Goal: Information Seeking & Learning: Learn about a topic

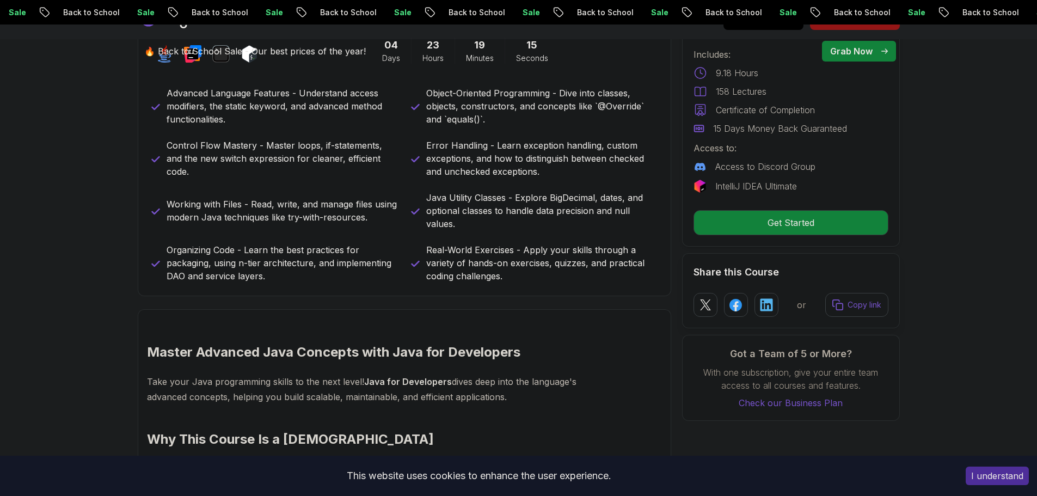
scroll to position [713, 0]
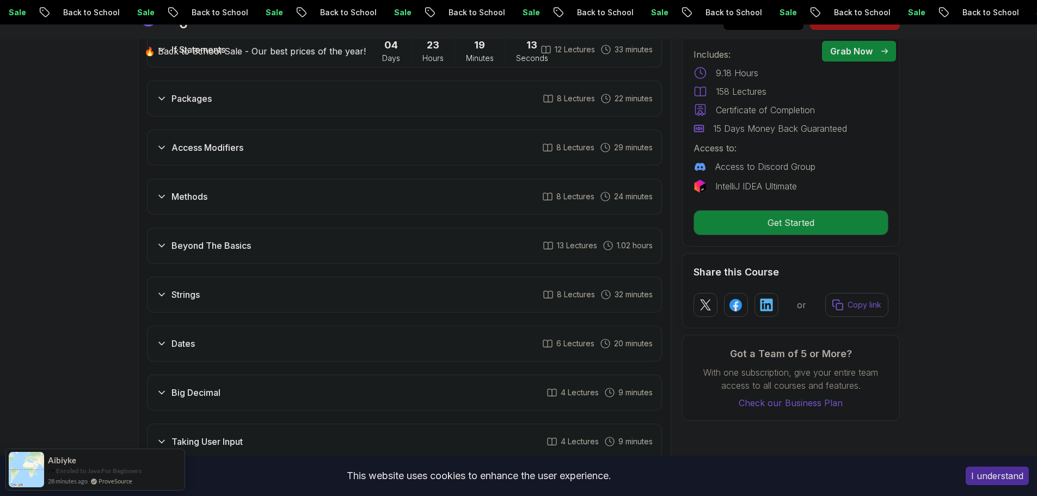
click at [202, 326] on div "Dates 6 Lectures 20 minutes" at bounding box center [404, 343] width 515 height 36
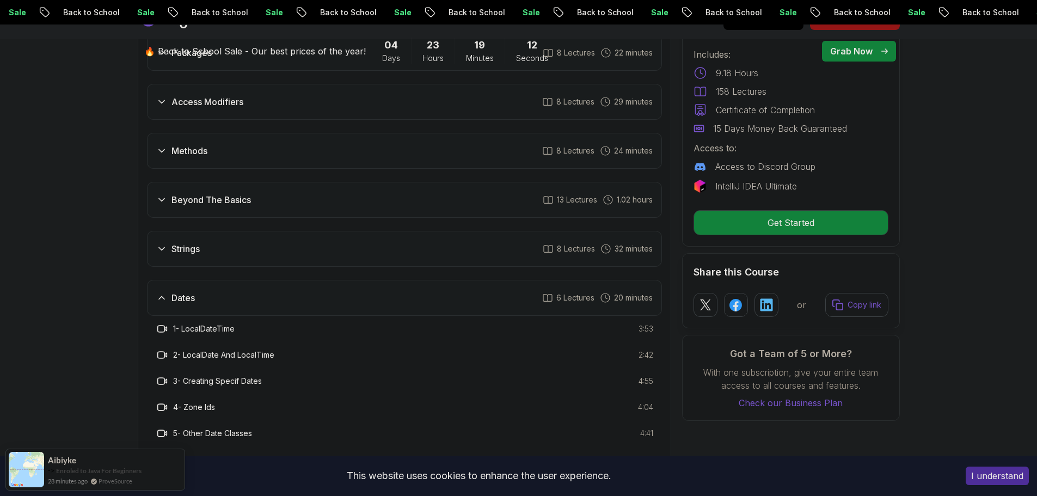
scroll to position [1743, 0]
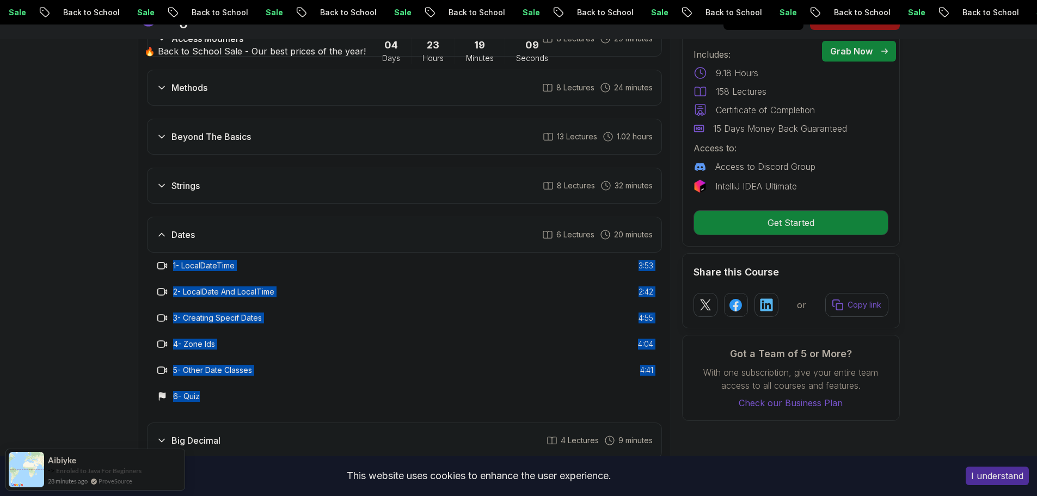
drag, startPoint x: 173, startPoint y: 241, endPoint x: 259, endPoint y: 380, distance: 164.2
click at [259, 380] on div "1 - LocalDateTime 3:53 2 - LocalDate And LocalTime 2:42 3 - Creating Specif Dat…" at bounding box center [404, 330] width 515 height 157
click at [252, 365] on h3 "5 - Other Date Classes" at bounding box center [212, 370] width 79 height 11
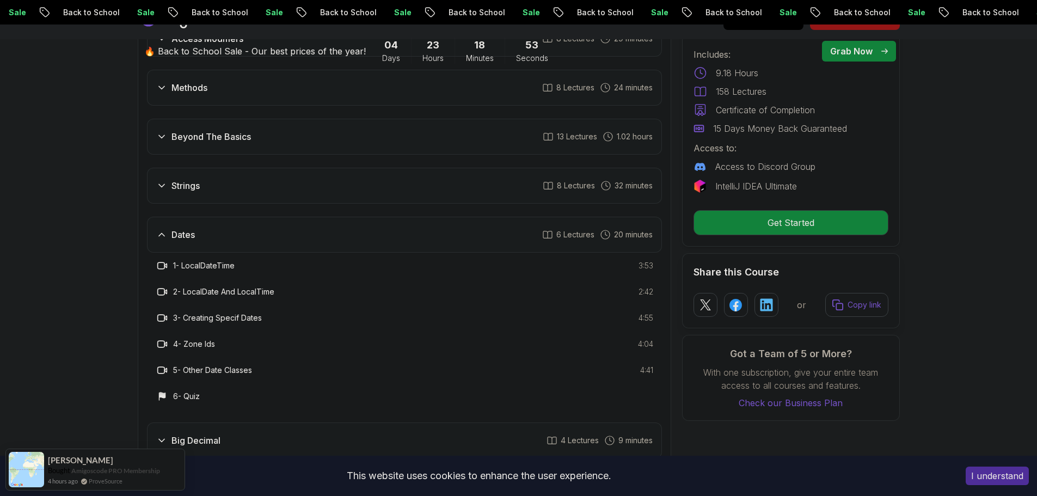
click at [505, 172] on div "Strings 8 Lectures 32 minutes" at bounding box center [404, 186] width 515 height 36
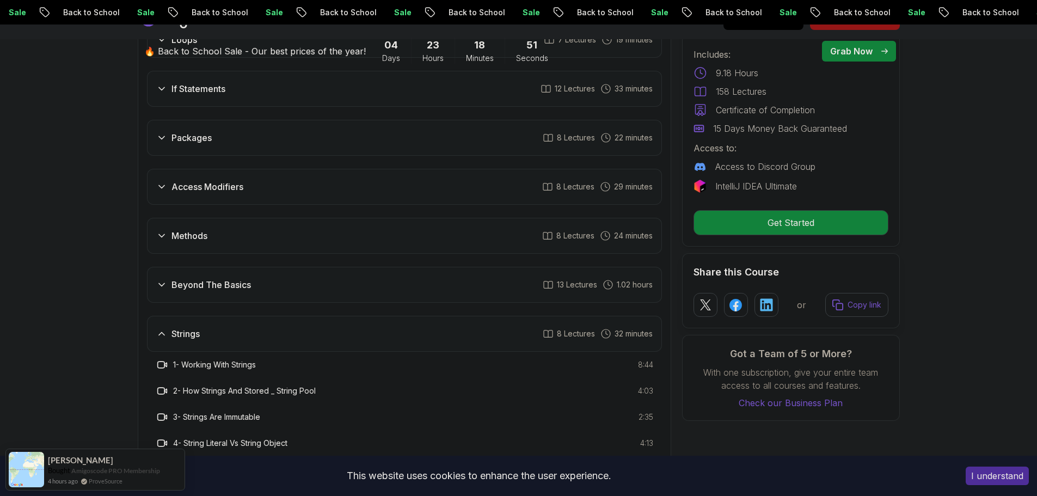
scroll to position [1580, 0]
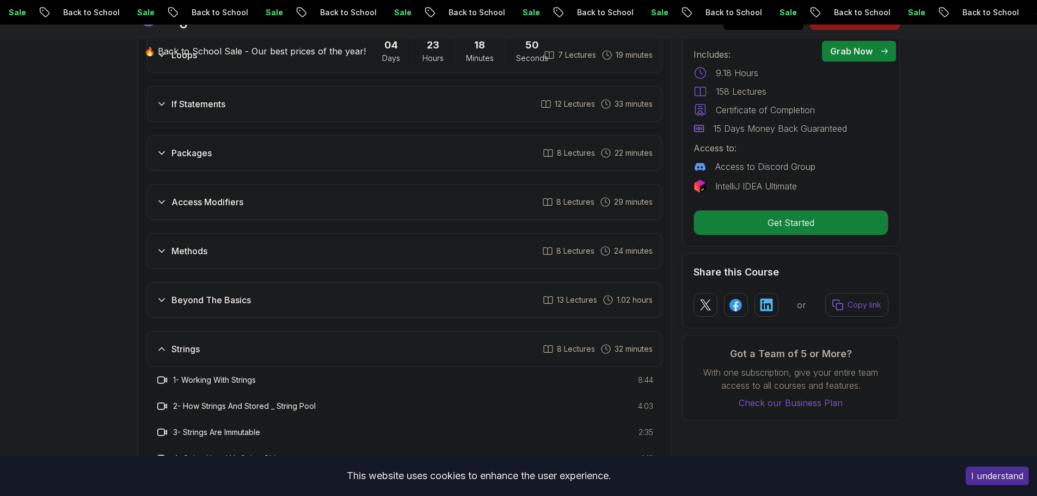
click at [263, 184] on div "Access Modifiers 8 Lectures 29 minutes" at bounding box center [404, 202] width 515 height 36
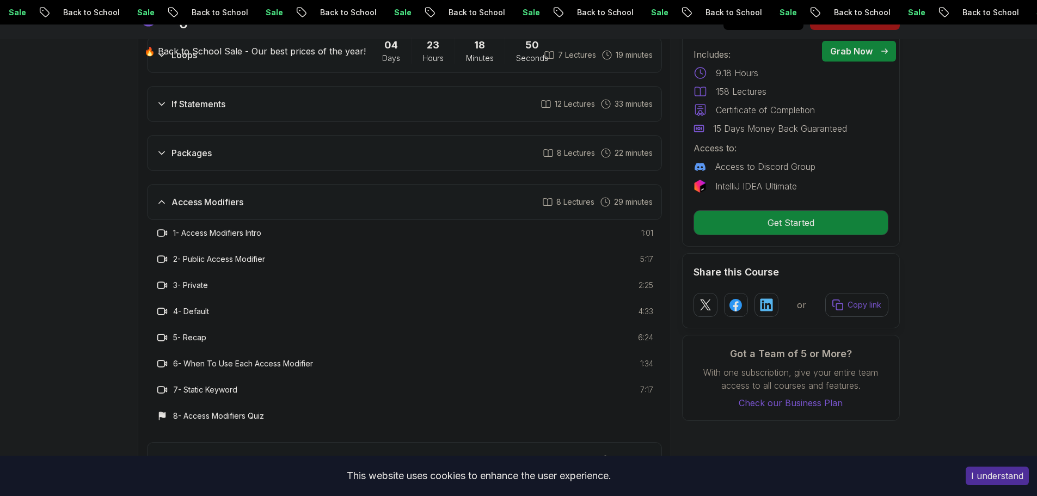
click at [258, 184] on div "Access Modifiers 8 Lectures 29 minutes" at bounding box center [404, 202] width 515 height 36
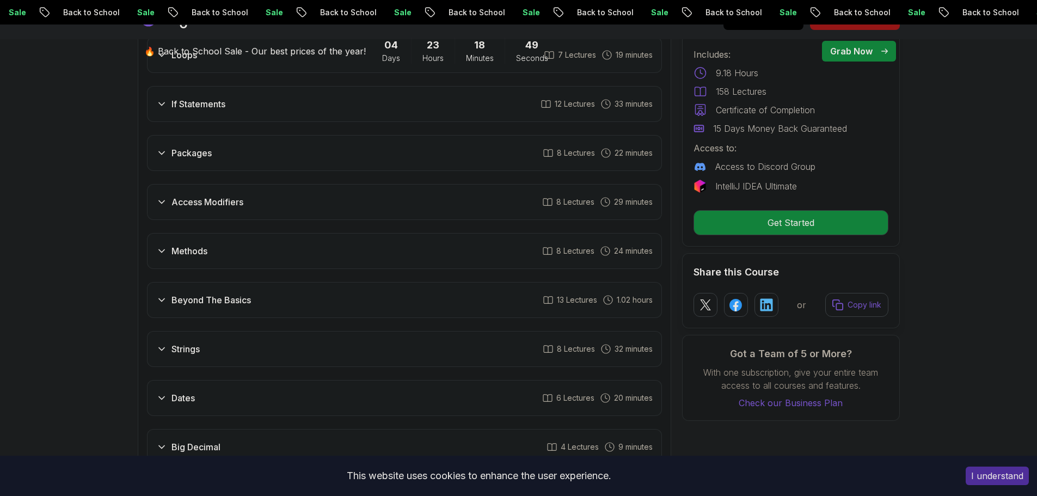
click at [254, 141] on div "Packages 8 Lectures 22 minutes" at bounding box center [404, 153] width 515 height 36
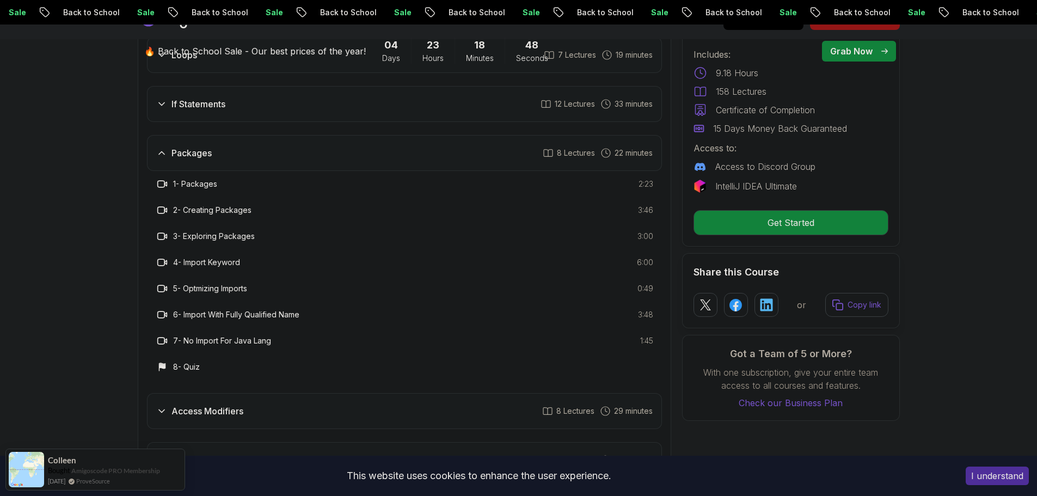
click at [254, 141] on div "Packages 8 Lectures 22 minutes" at bounding box center [404, 153] width 515 height 36
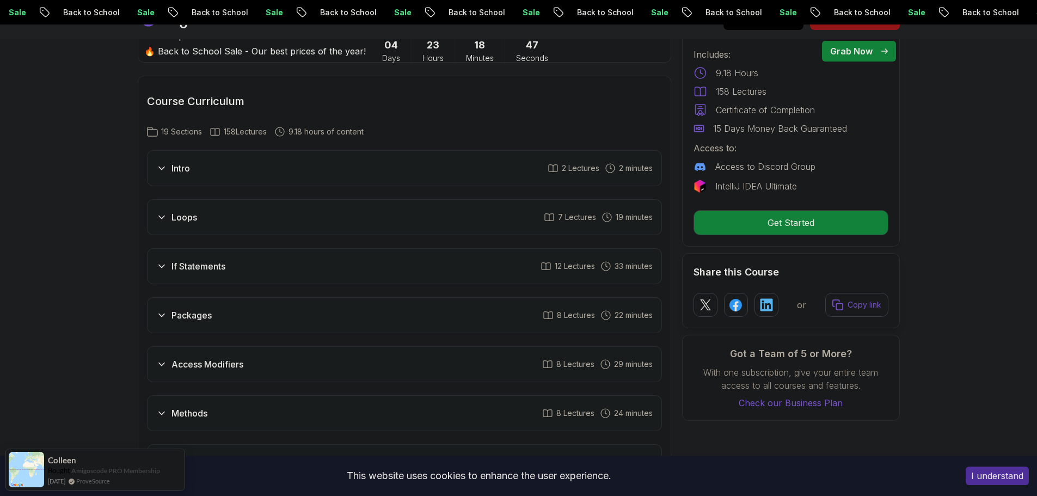
scroll to position [1417, 0]
click at [206, 155] on div "Intro 2 Lectures 2 minutes" at bounding box center [404, 169] width 515 height 36
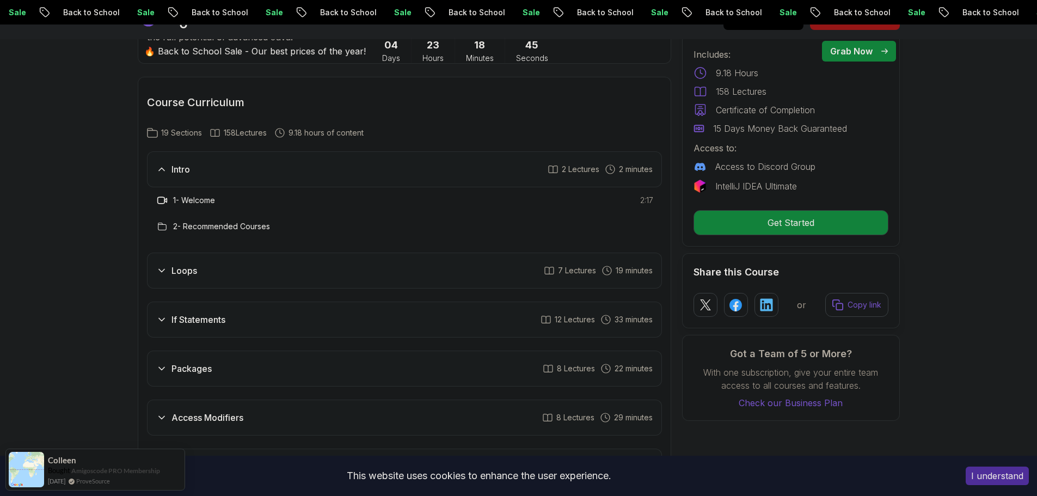
click at [206, 155] on div "Intro 2 Lectures 2 minutes" at bounding box center [404, 169] width 515 height 36
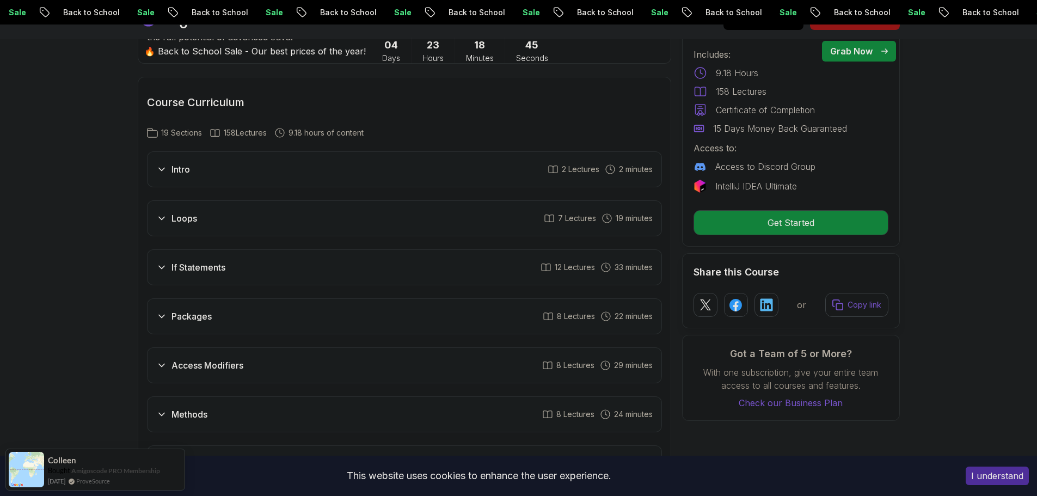
click at [209, 209] on div "Loops 7 Lectures 19 minutes" at bounding box center [404, 218] width 515 height 36
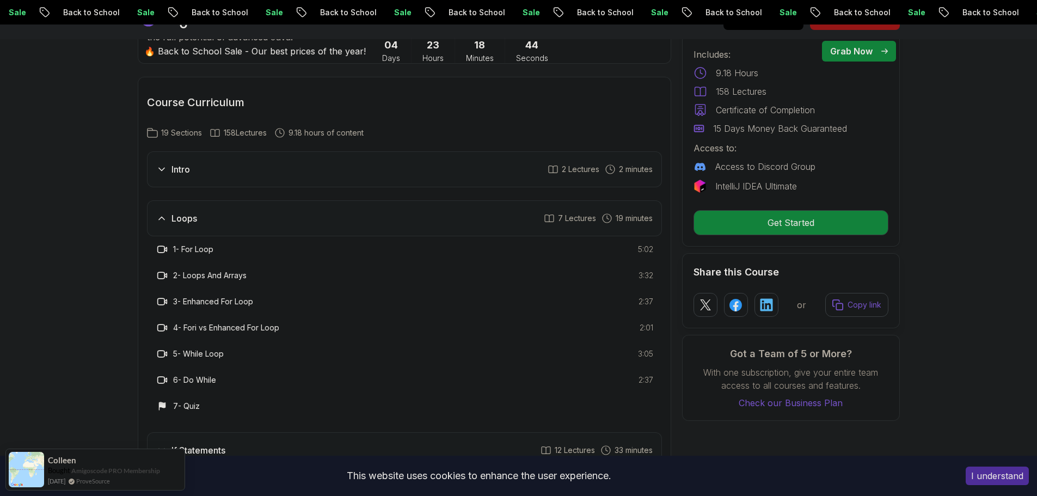
click at [209, 209] on div "Loops 7 Lectures 19 minutes" at bounding box center [404, 218] width 515 height 36
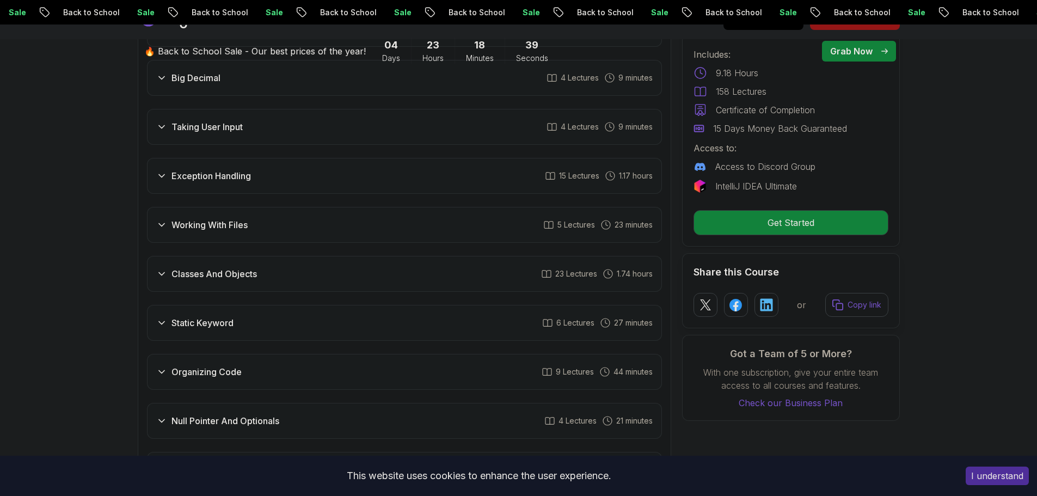
scroll to position [2015, 0]
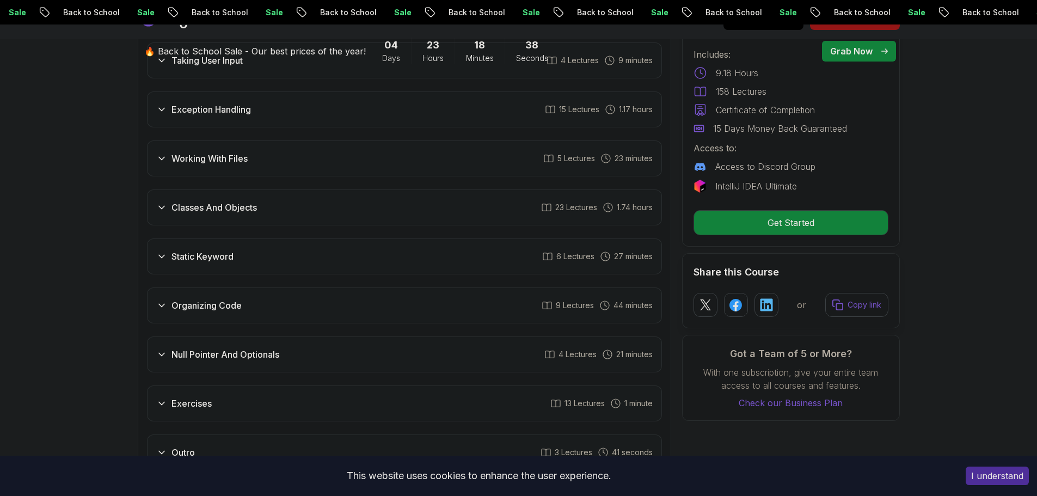
click at [211, 201] on div "Classes And Objects 23 Lectures 1.74 hours" at bounding box center [404, 207] width 515 height 36
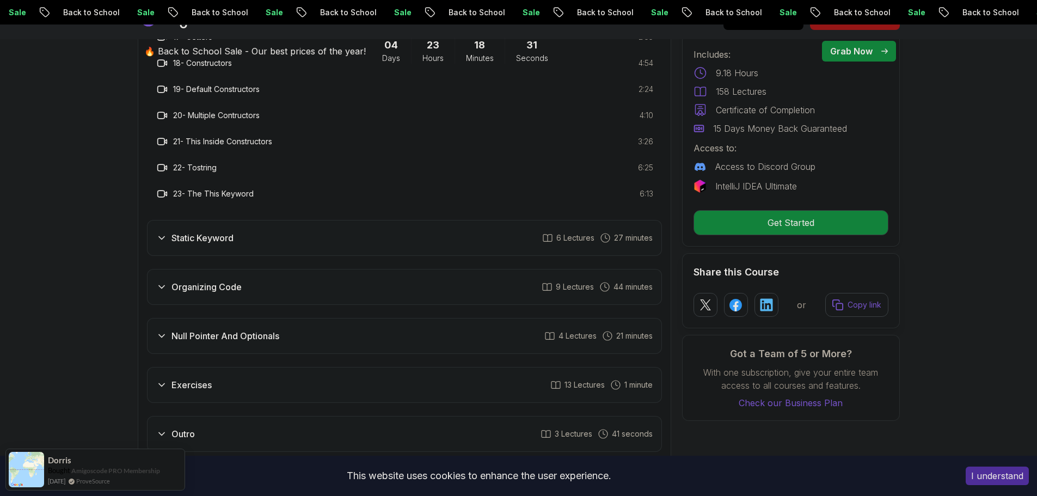
scroll to position [2668, 0]
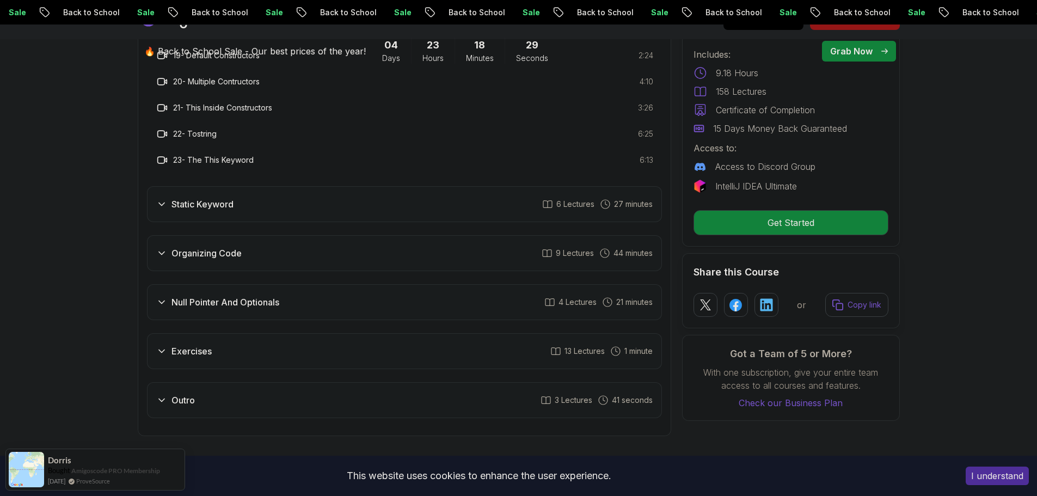
click at [211, 235] on div "Organizing Code 9 Lectures 44 minutes" at bounding box center [404, 253] width 515 height 36
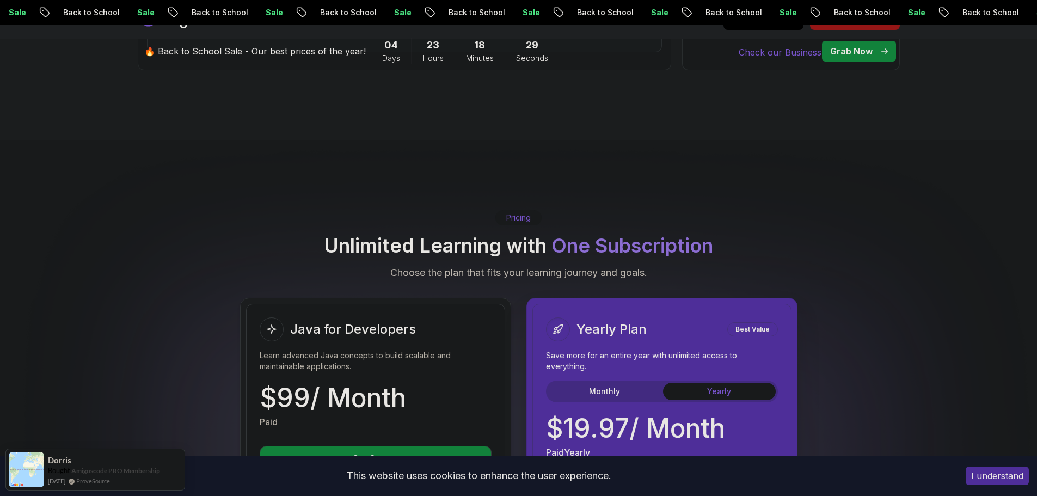
click at [214, 239] on div "Pricing Unlimited Learning with One Subscription Choose the plan that fits your…" at bounding box center [519, 244] width 762 height 71
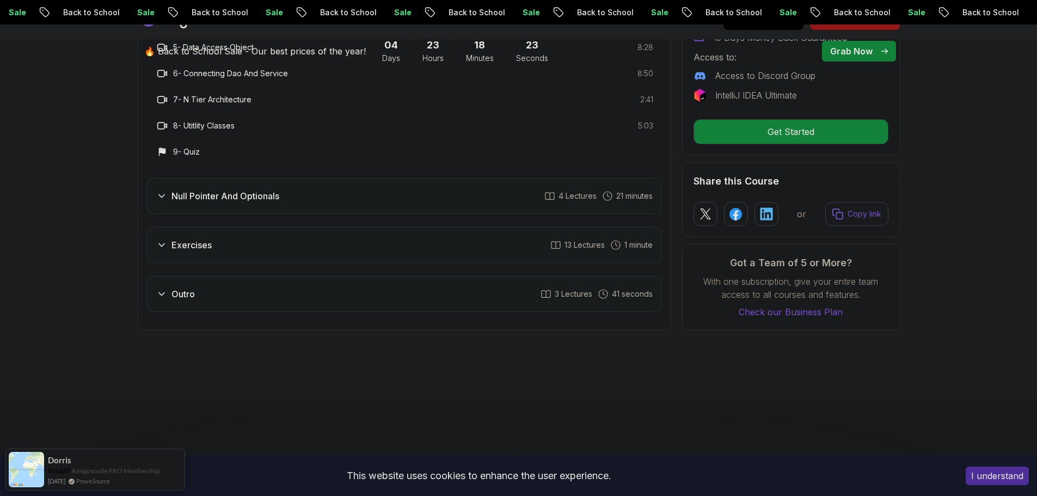
scroll to position [2396, 0]
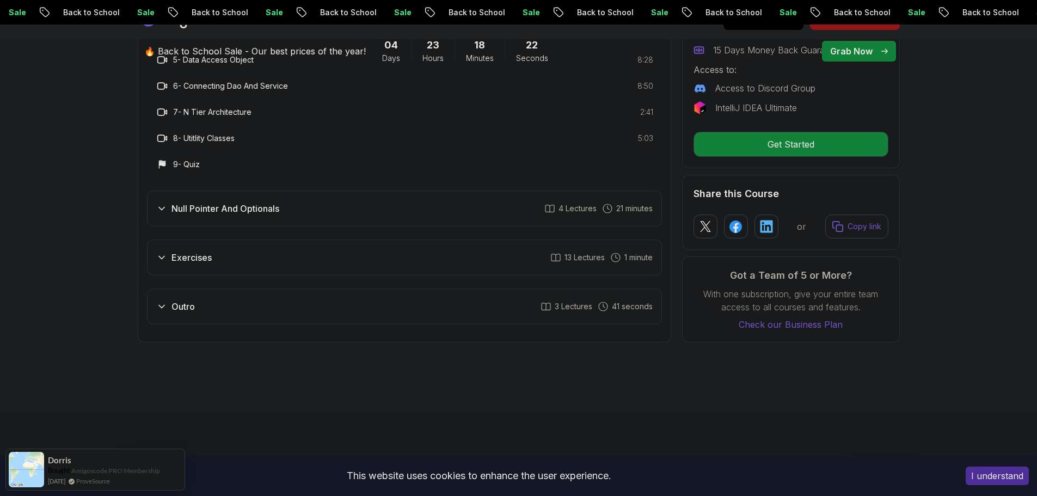
click at [317, 200] on div "Null Pointer And Optionals 4 Lectures 21 minutes" at bounding box center [404, 208] width 515 height 36
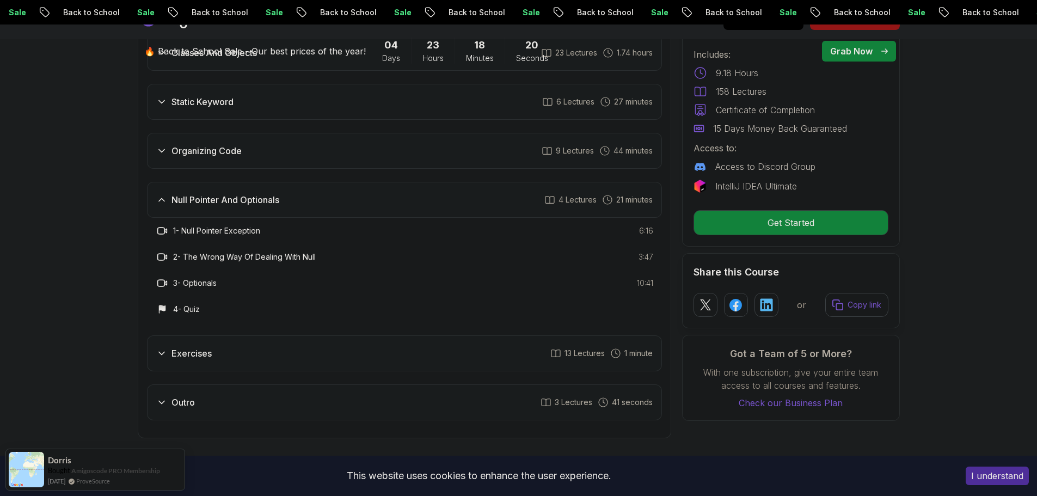
scroll to position [2233, 0]
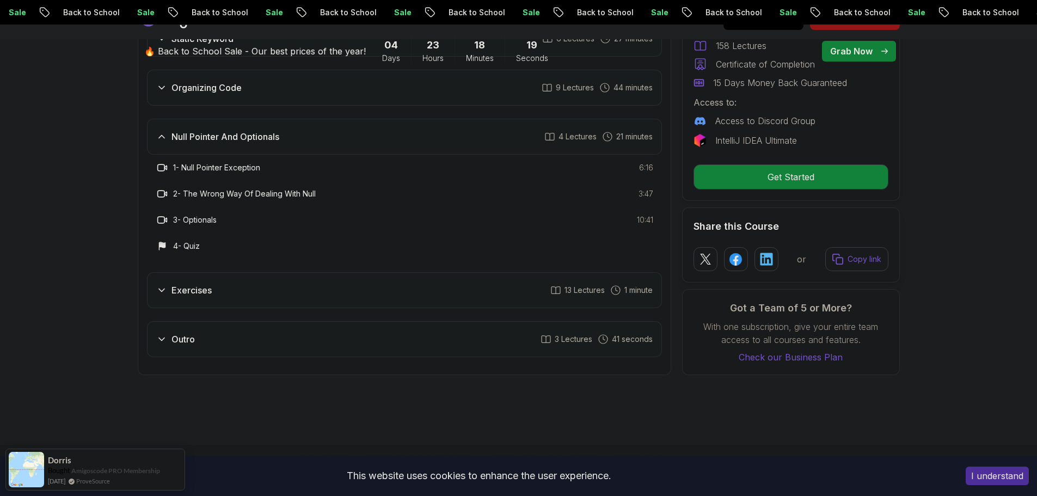
click at [275, 272] on div "Exercises 13 Lectures 1 minute" at bounding box center [404, 290] width 515 height 36
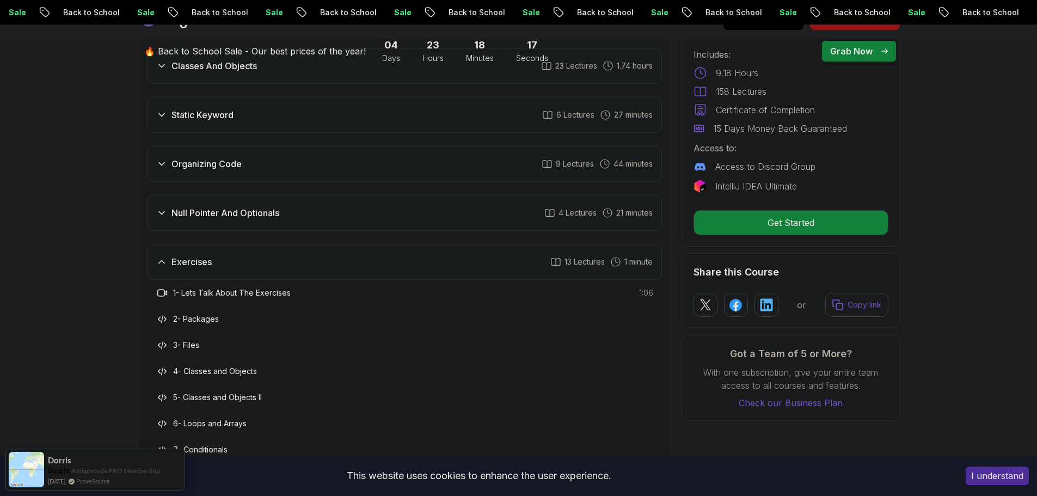
scroll to position [2015, 0]
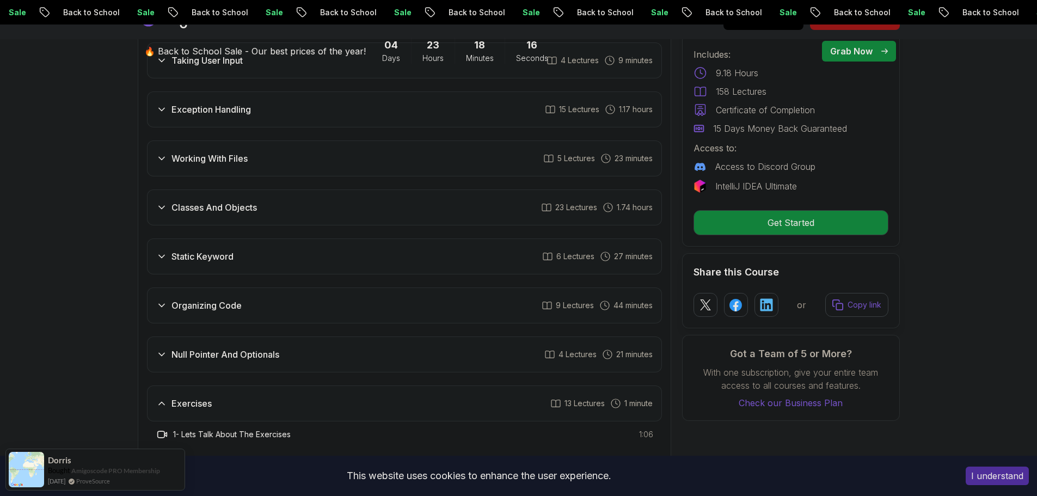
click at [262, 287] on div "Organizing Code 9 Lectures 44 minutes" at bounding box center [404, 305] width 515 height 36
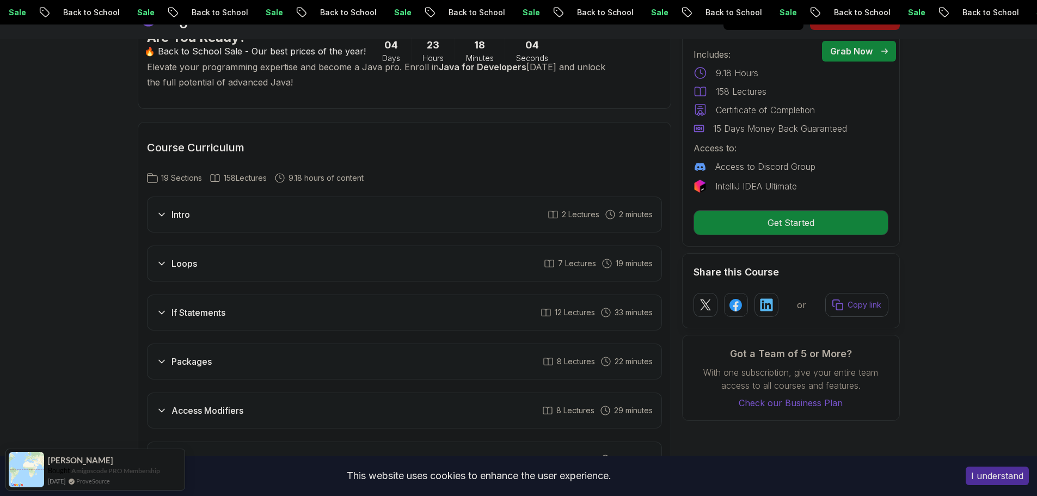
scroll to position [1199, 0]
